Goal: Task Accomplishment & Management: Complete application form

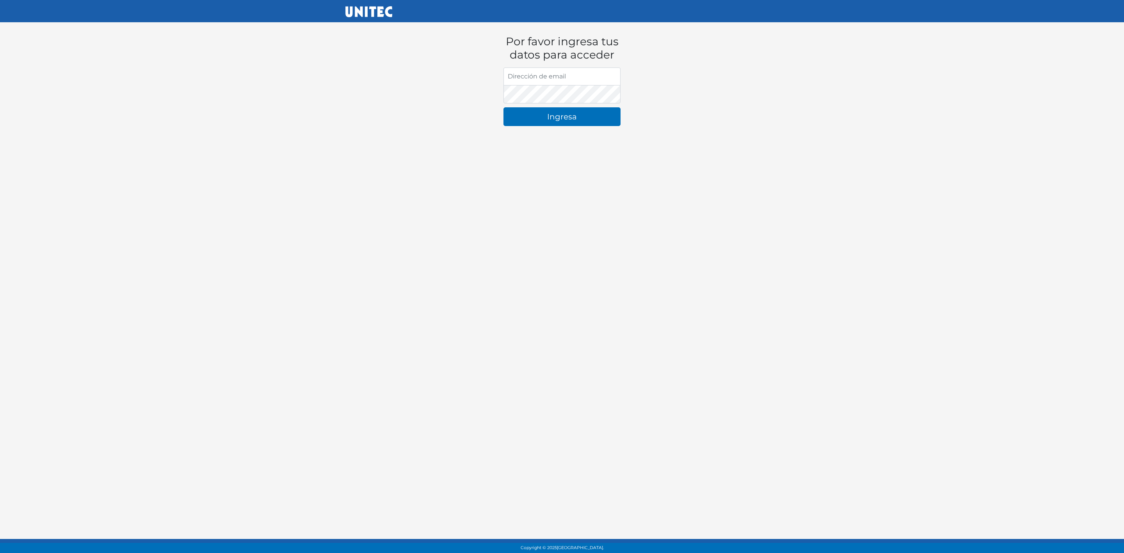
click at [536, 73] on input "Dirección de email" at bounding box center [561, 76] width 117 height 18
type input "C"
drag, startPoint x: 590, startPoint y: 77, endPoint x: 481, endPoint y: 72, distance: 108.6
click at [481, 72] on div "Por favor ingresa tus datos para acceder Dirección de email cajuagut@unitec,mx …" at bounding box center [561, 74] width 433 height 116
click at [534, 112] on button "Ingresa" at bounding box center [561, 116] width 117 height 19
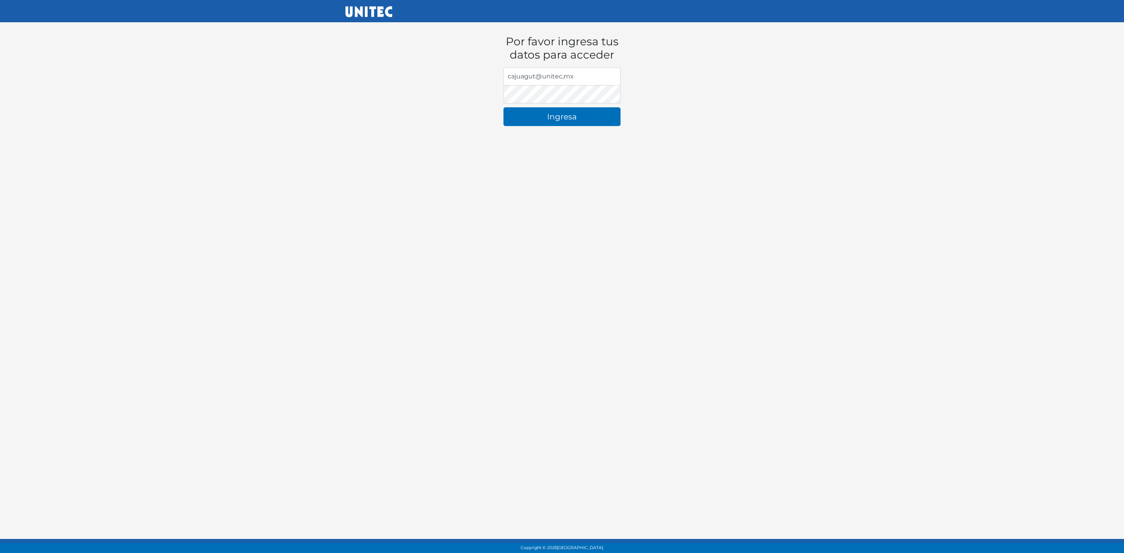
click at [537, 147] on html "Por favor ingresa tus datos para acceder Dirección de email cajuagut@unitec,mx …" at bounding box center [562, 73] width 1124 height 147
click at [476, 96] on div "Por favor ingresa tus datos para acceder Dirección de email cajuagut@unitec,mx …" at bounding box center [561, 74] width 433 height 116
click at [540, 75] on input "cajuagut@unitec,mx" at bounding box center [561, 76] width 117 height 18
drag, startPoint x: 595, startPoint y: 77, endPoint x: 479, endPoint y: 76, distance: 115.9
click at [479, 76] on div "Por favor ingresa tus datos para acceder Dirección de email cajuagut@mail.unite…" at bounding box center [561, 74] width 433 height 116
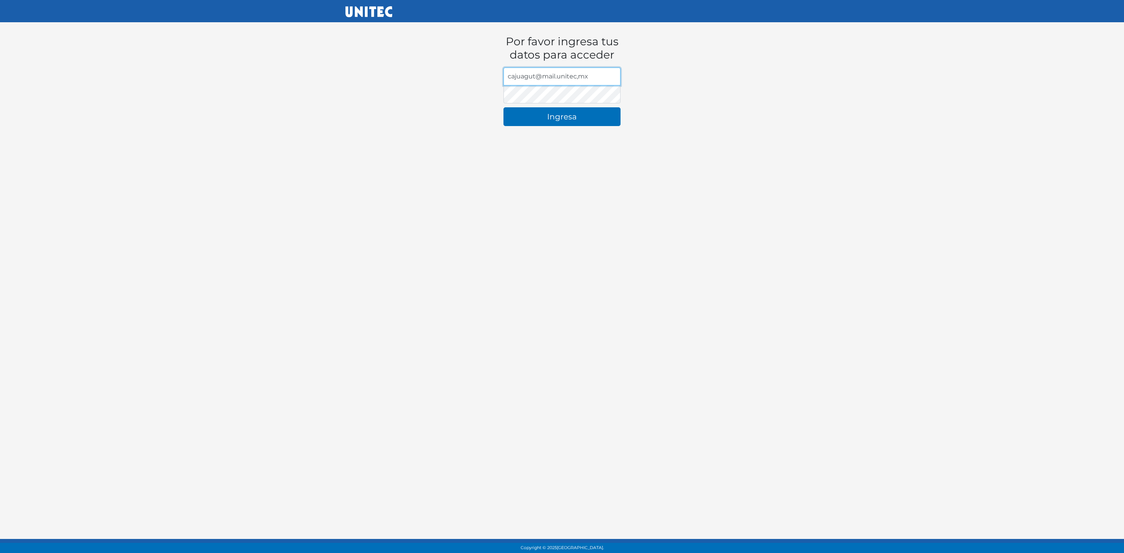
click at [574, 68] on input "cajuagut@mail.unitec,mx" at bounding box center [561, 76] width 117 height 18
click at [579, 74] on input "cajuagut@mail.unitec,mx" at bounding box center [561, 76] width 117 height 18
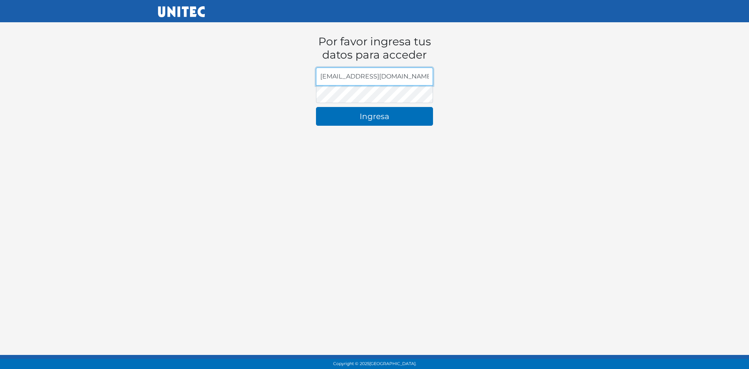
drag, startPoint x: 410, startPoint y: 75, endPoint x: 258, endPoint y: 75, distance: 152.2
click at [258, 75] on div "Por favor ingresa tus datos para acceder Dirección de email cajuagut@mail.unite…" at bounding box center [374, 74] width 433 height 116
type input "cajuagut@mail.unitec.mx"
click at [253, 85] on div "Por favor ingresa tus datos para acceder Dirección de email cajuagut@mail.unite…" at bounding box center [374, 74] width 433 height 116
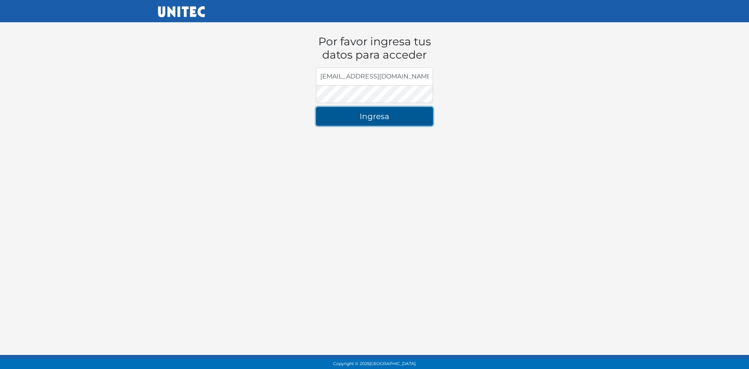
click at [328, 112] on button "Ingresa" at bounding box center [374, 116] width 117 height 19
